Goal: Register for event/course

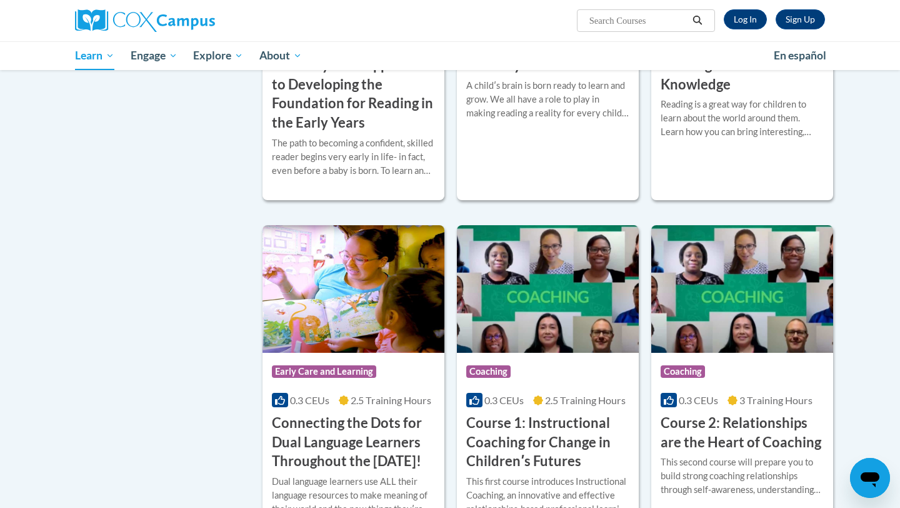
scroll to position [372, 0]
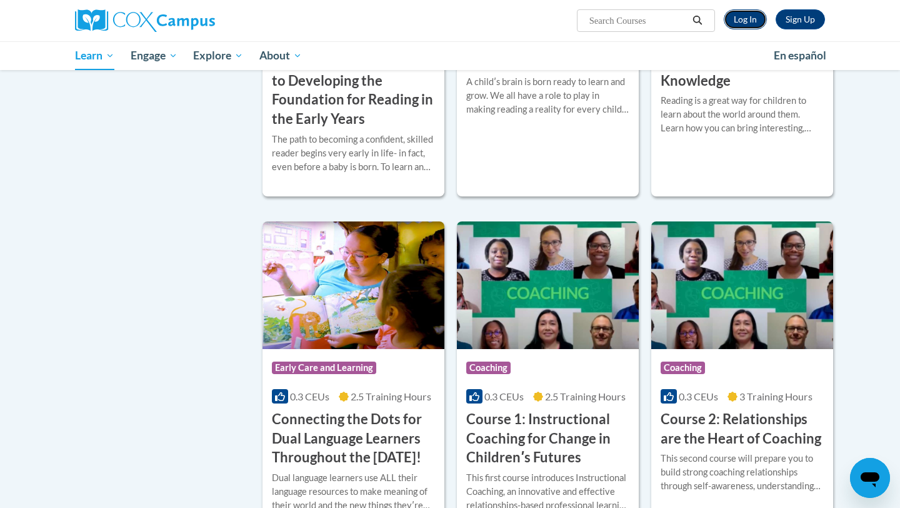
click at [741, 19] on link "Log In" at bounding box center [745, 19] width 43 height 20
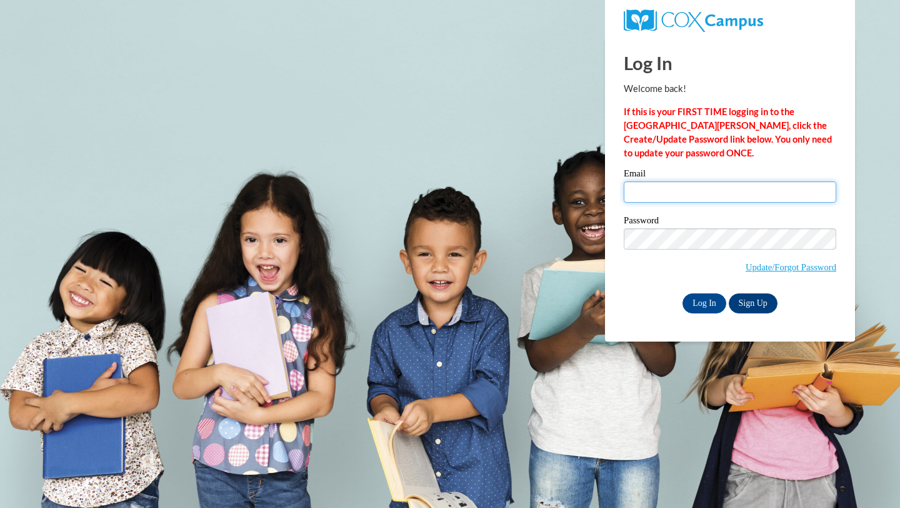
click at [643, 190] on input "Email" at bounding box center [730, 191] width 213 height 21
type input "[EMAIL_ADDRESS][DOMAIN_NAME]"
click at [707, 304] on input "Log In" at bounding box center [705, 303] width 44 height 20
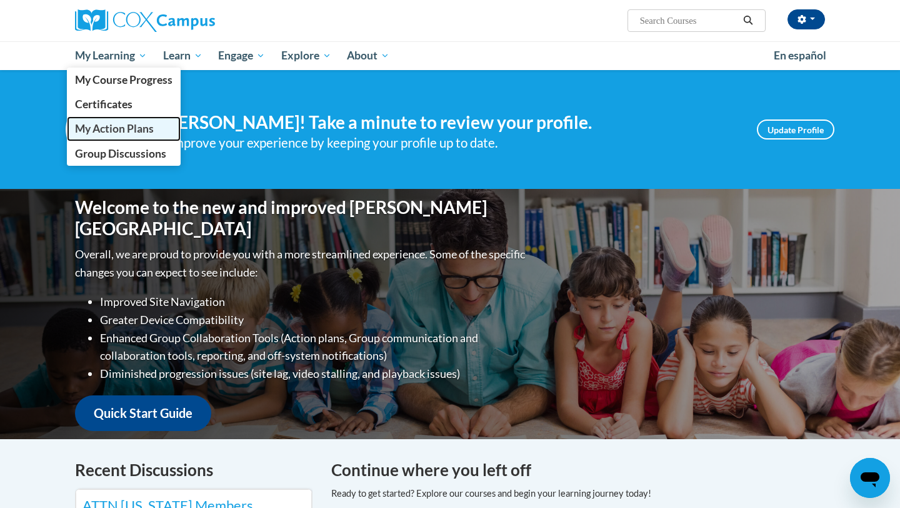
click at [108, 128] on span "My Action Plans" at bounding box center [114, 128] width 79 height 13
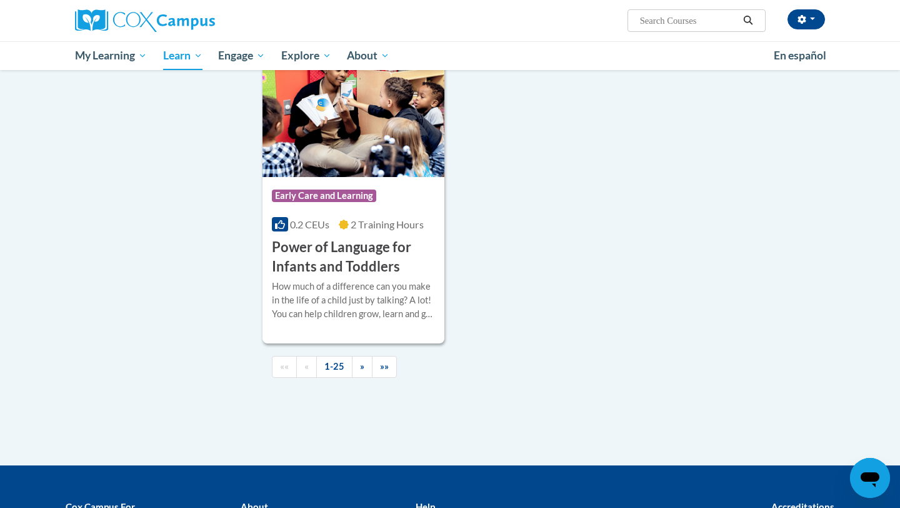
scroll to position [2858, 0]
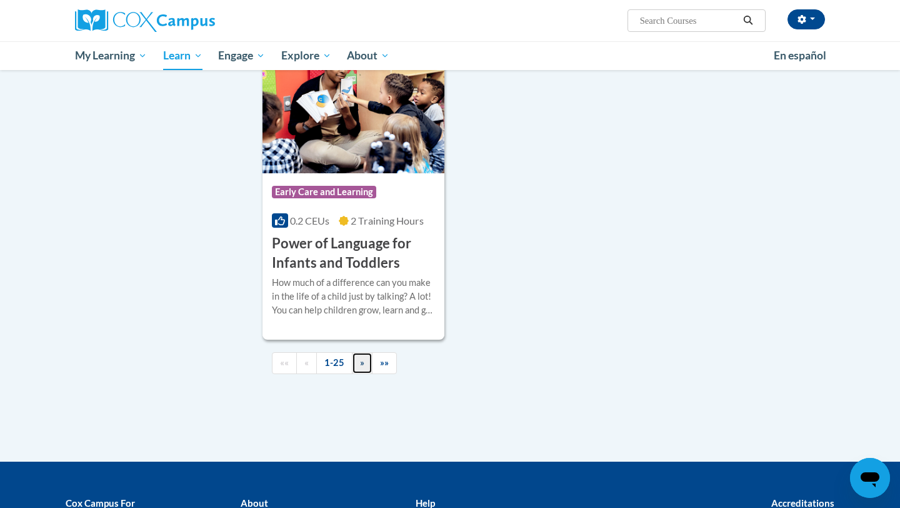
click at [359, 374] on link "»" at bounding box center [362, 363] width 21 height 22
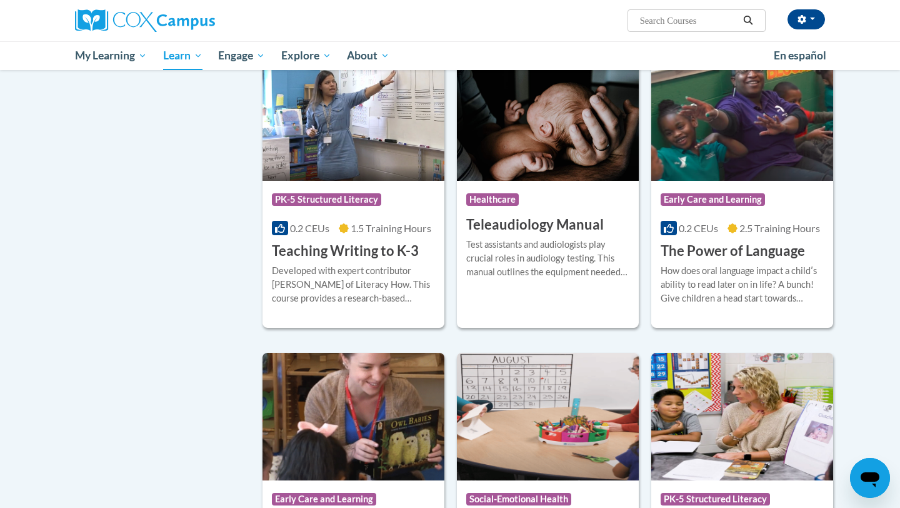
scroll to position [1904, 0]
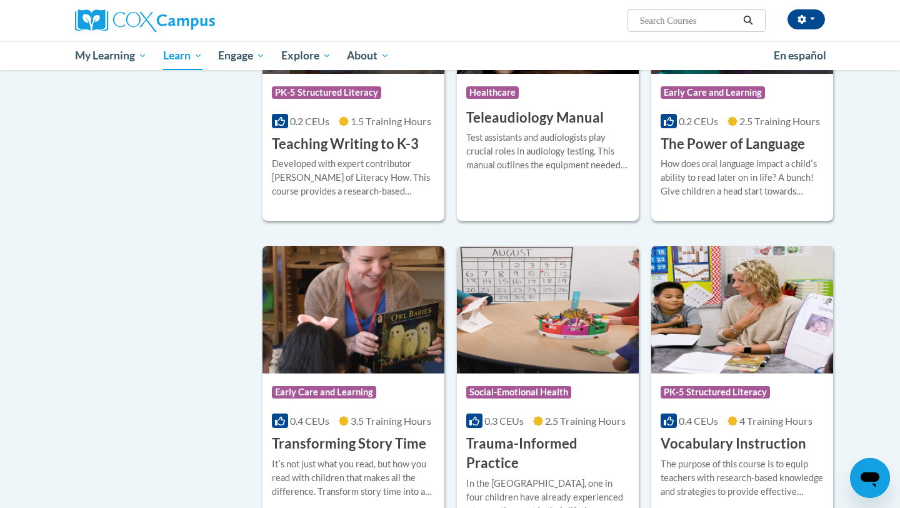
click at [726, 414] on div "0.4 CEUs 4 Training Hours" at bounding box center [742, 421] width 163 height 14
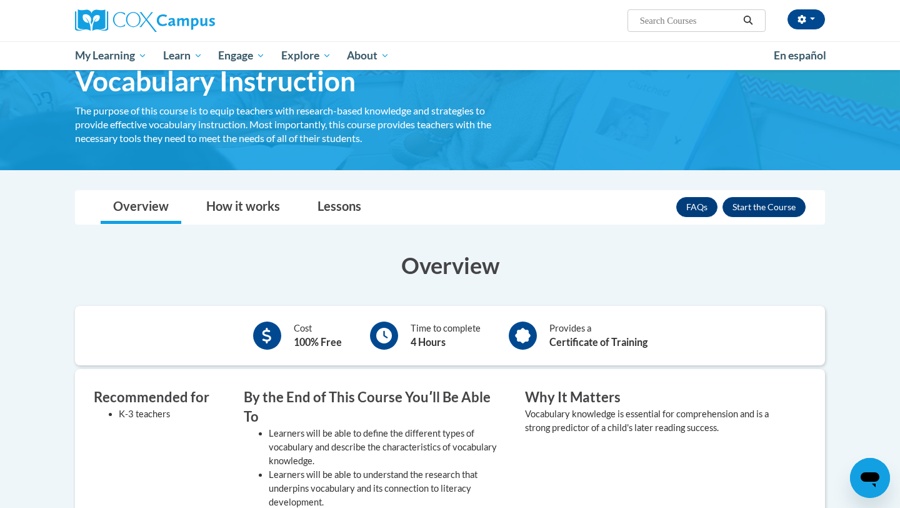
scroll to position [66, 0]
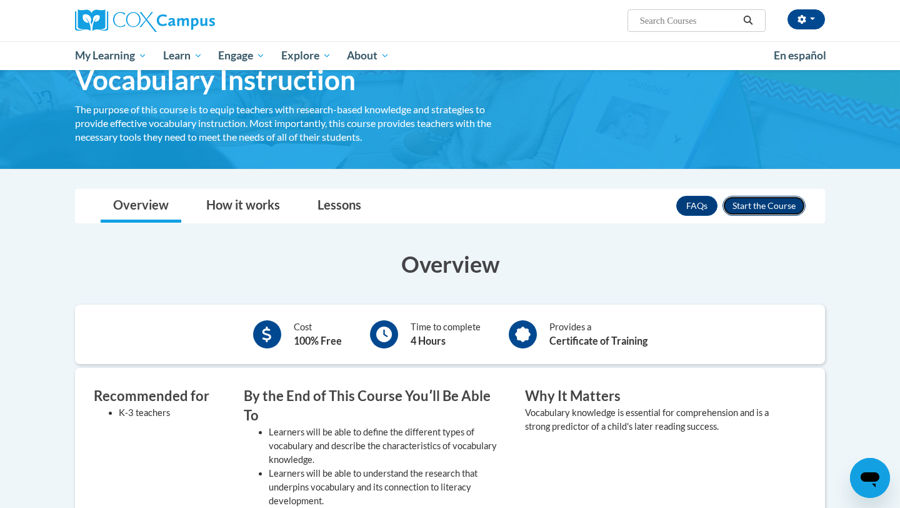
click at [746, 209] on button "Enroll" at bounding box center [764, 206] width 83 height 20
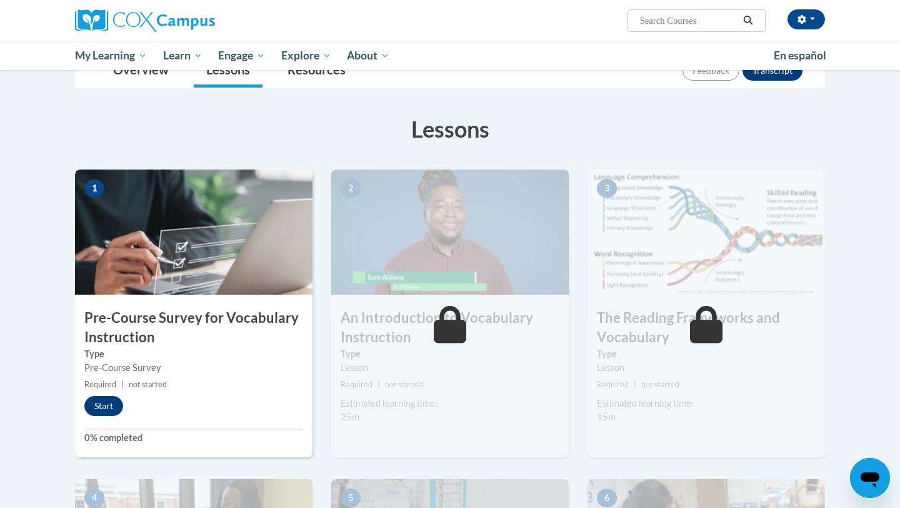
scroll to position [175, 0]
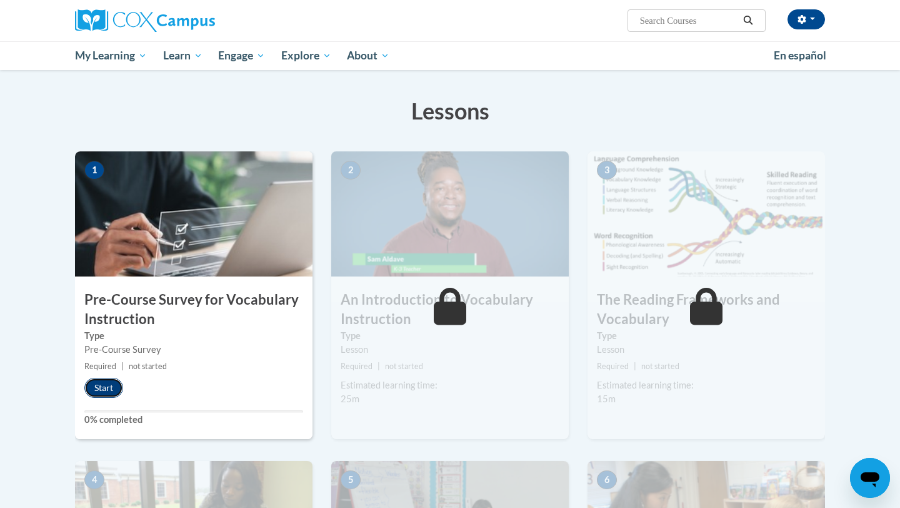
click at [106, 385] on button "Start" at bounding box center [103, 388] width 39 height 20
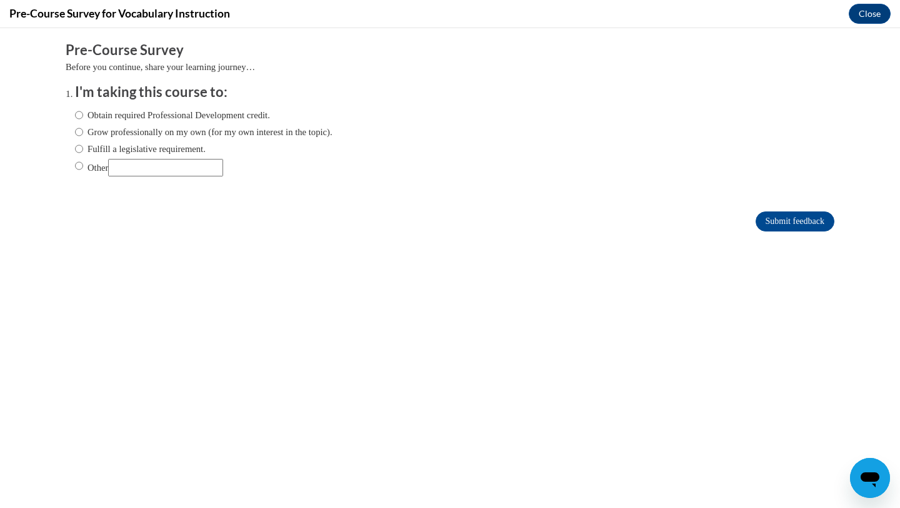
scroll to position [0, 0]
click at [85, 164] on label "Other" at bounding box center [149, 168] width 148 height 18
click at [83, 164] on input "Other" at bounding box center [79, 166] width 8 height 14
radio input "true"
click at [146, 169] on input "Other" at bounding box center [165, 168] width 115 height 18
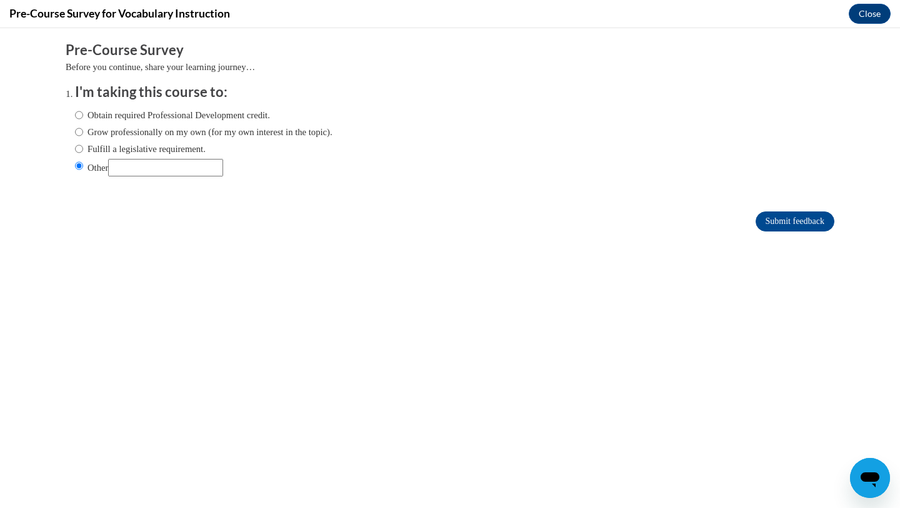
type input "for a college class"
click at [796, 221] on input "Submit feedback" at bounding box center [795, 221] width 79 height 20
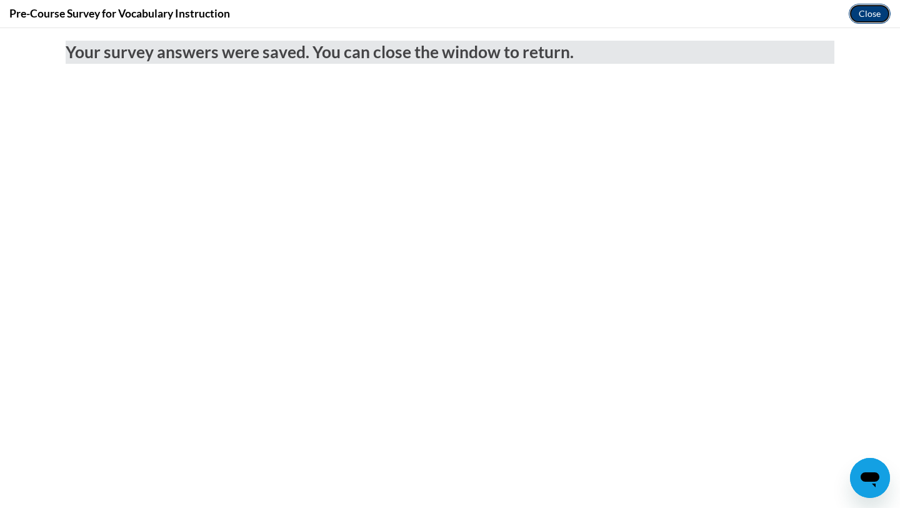
click at [867, 16] on button "Close" at bounding box center [870, 14] width 42 height 20
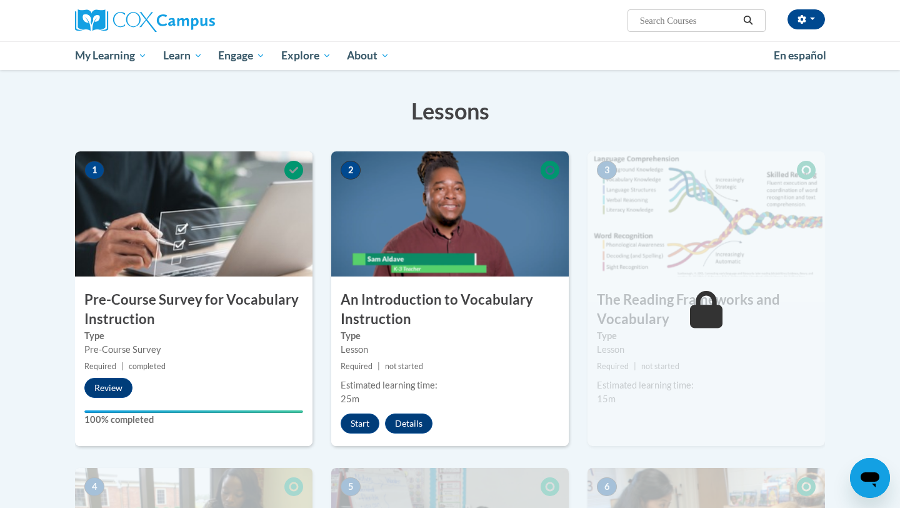
click at [465, 253] on img at bounding box center [450, 213] width 238 height 125
click at [353, 425] on button "Start" at bounding box center [360, 423] width 39 height 20
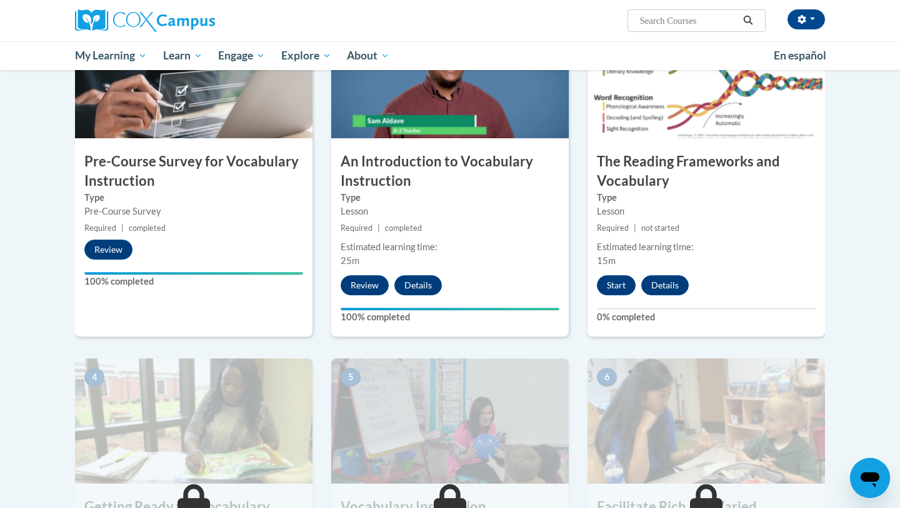
scroll to position [291, 0]
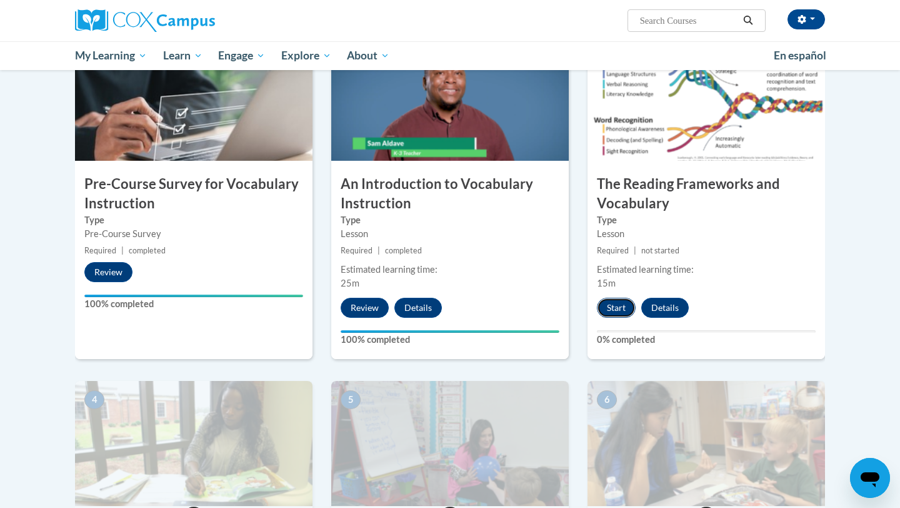
click at [613, 311] on button "Start" at bounding box center [616, 308] width 39 height 20
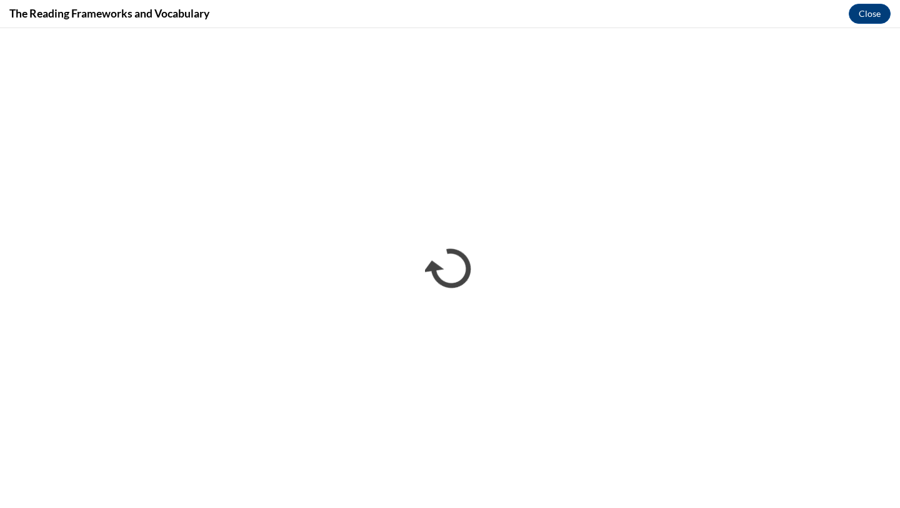
scroll to position [0, 0]
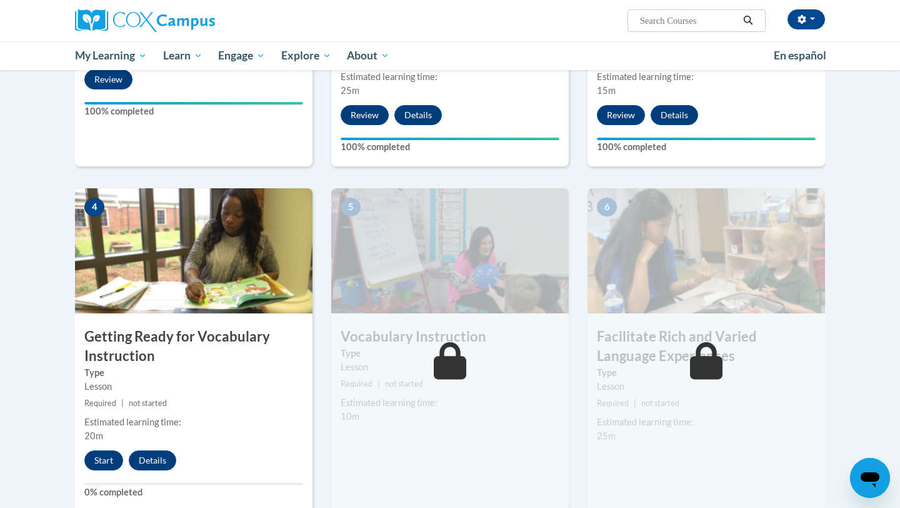
scroll to position [488, 0]
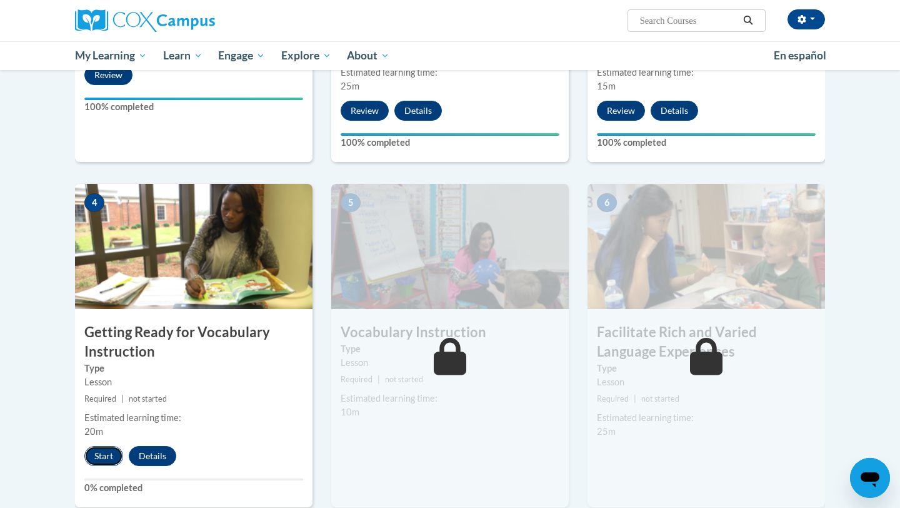
click at [104, 457] on button "Start" at bounding box center [103, 456] width 39 height 20
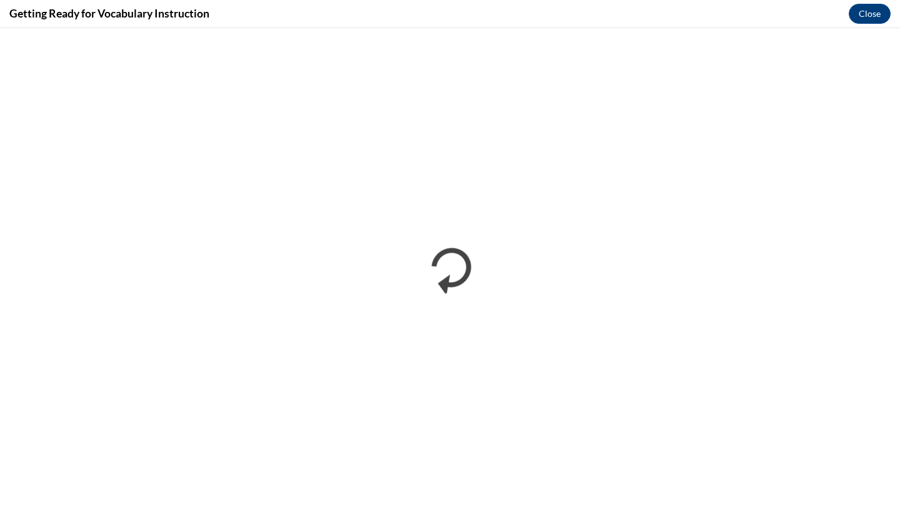
scroll to position [0, 0]
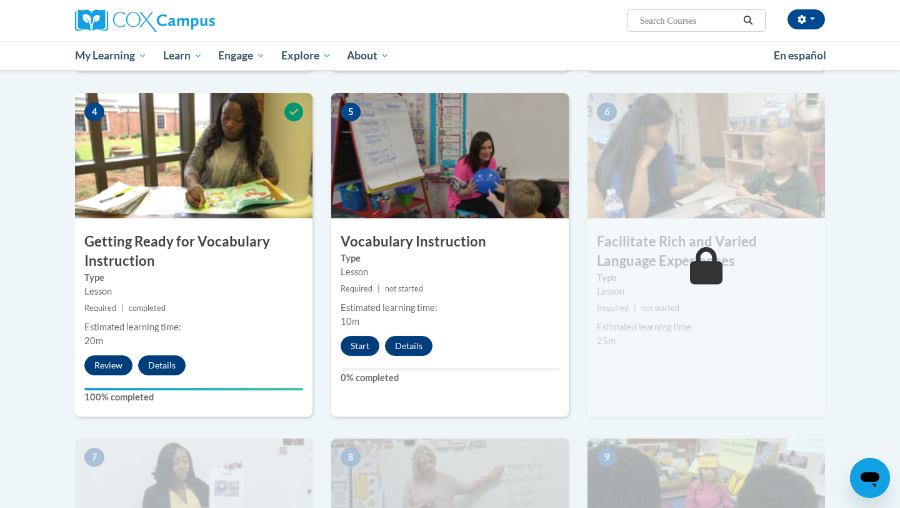
scroll to position [593, 0]
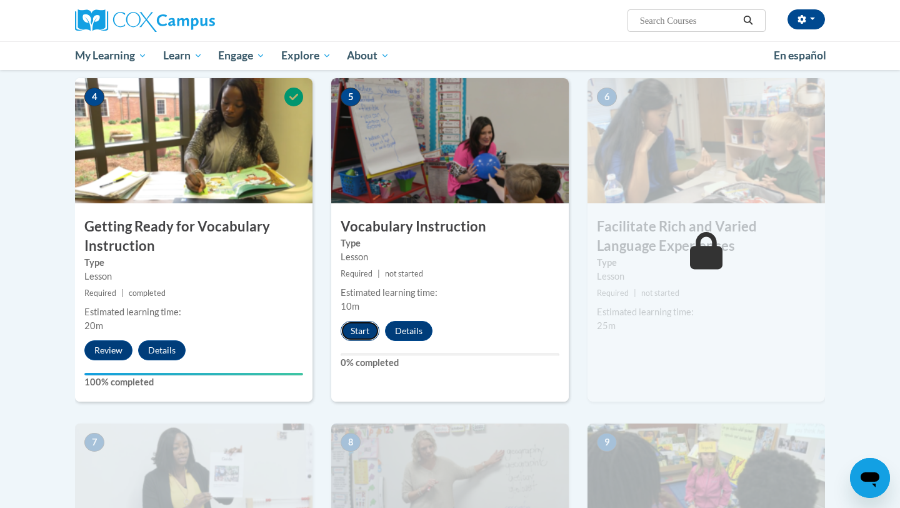
click at [353, 331] on button "Start" at bounding box center [360, 331] width 39 height 20
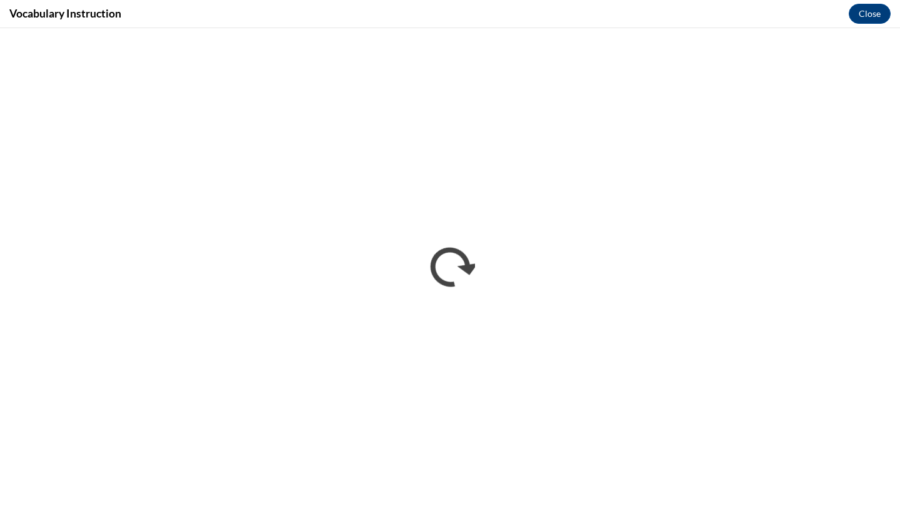
scroll to position [0, 0]
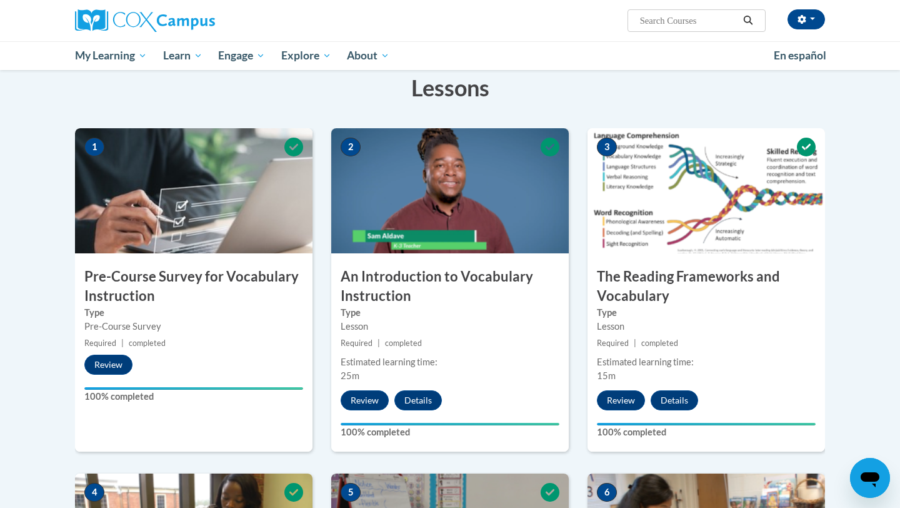
scroll to position [196, 0]
